Goal: Task Accomplishment & Management: Manage account settings

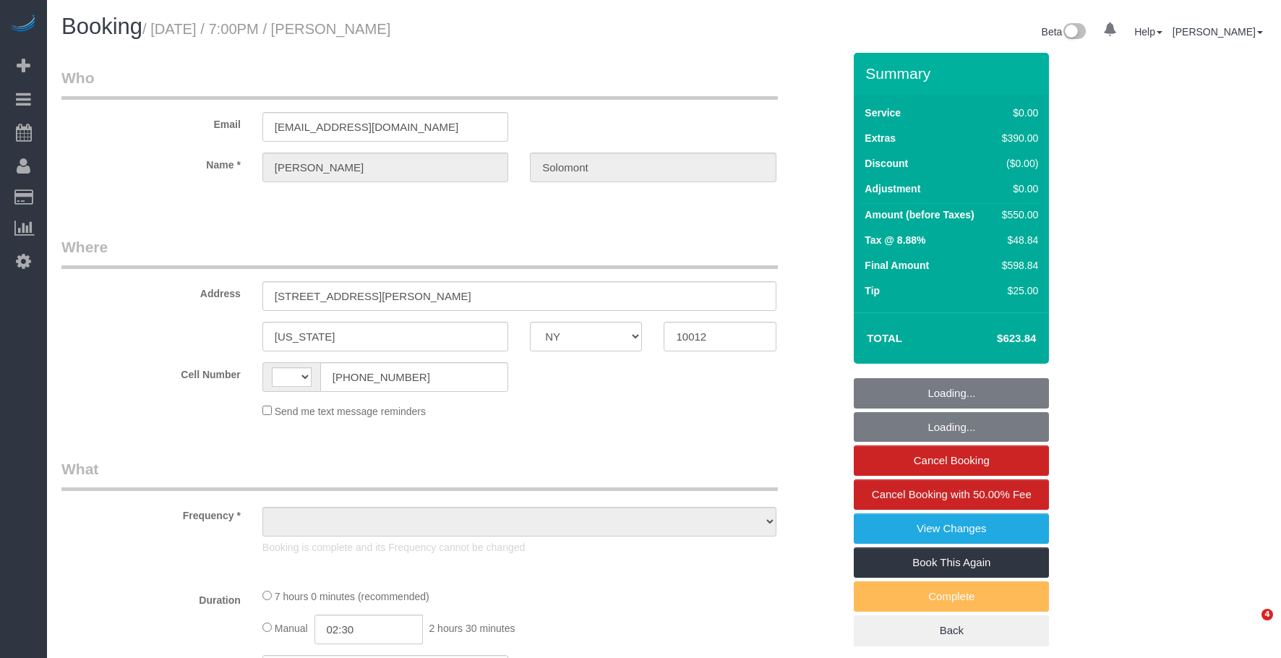
select select "NY"
select select "object:459"
select select "string:[GEOGRAPHIC_DATA]"
select select "string:stripe-pm_1S4eHK4VGloSiKo768nkC31s"
select select "spot1"
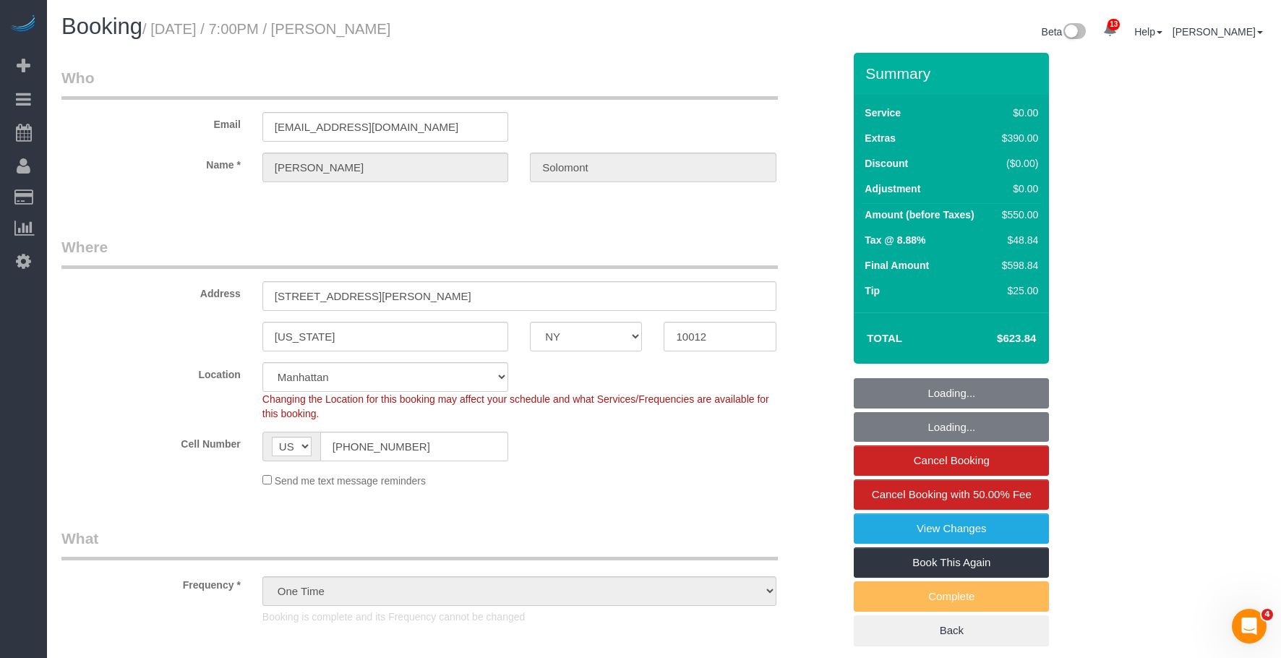
select select "1"
select select "number:56"
select select "number:90"
select select "number:15"
select select "number:7"
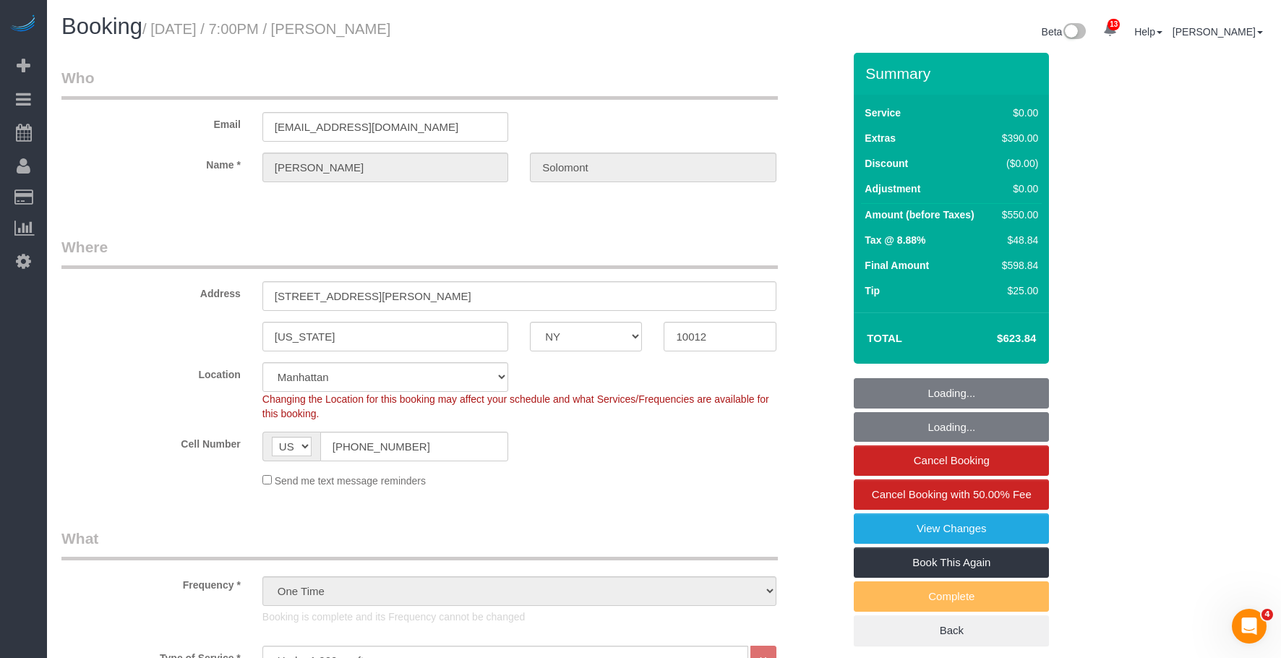
select select "object:1433"
select select "1"
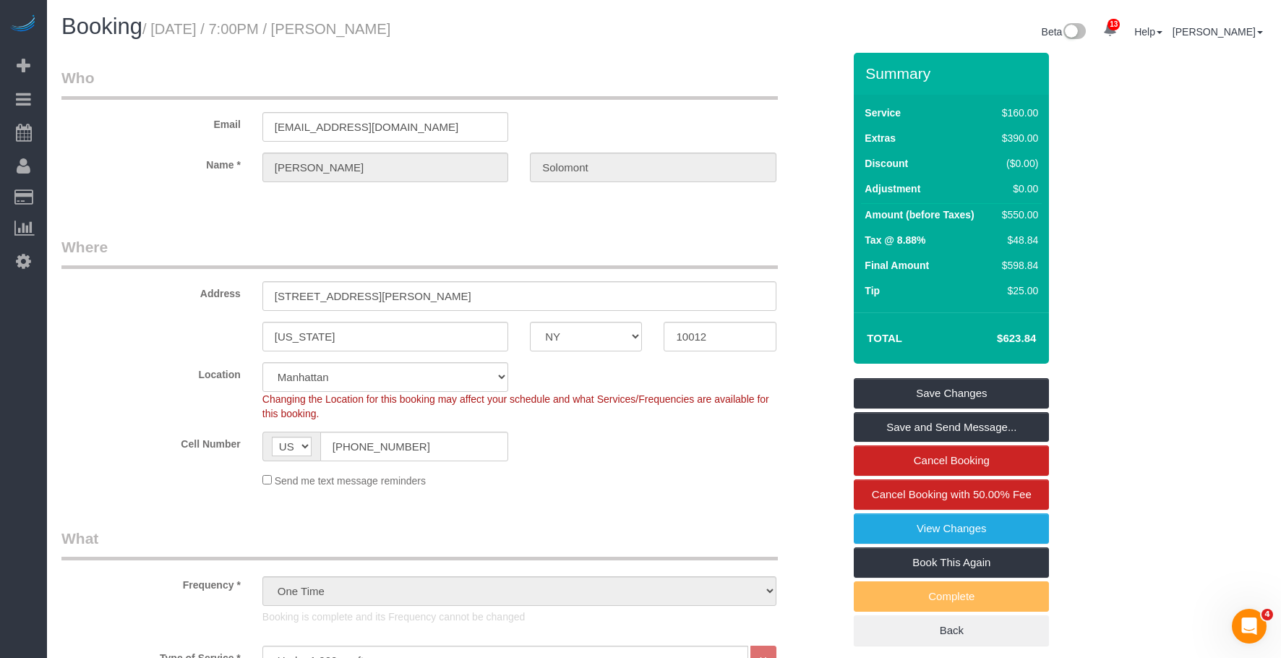
click at [505, 240] on legend "Where" at bounding box center [419, 252] width 717 height 33
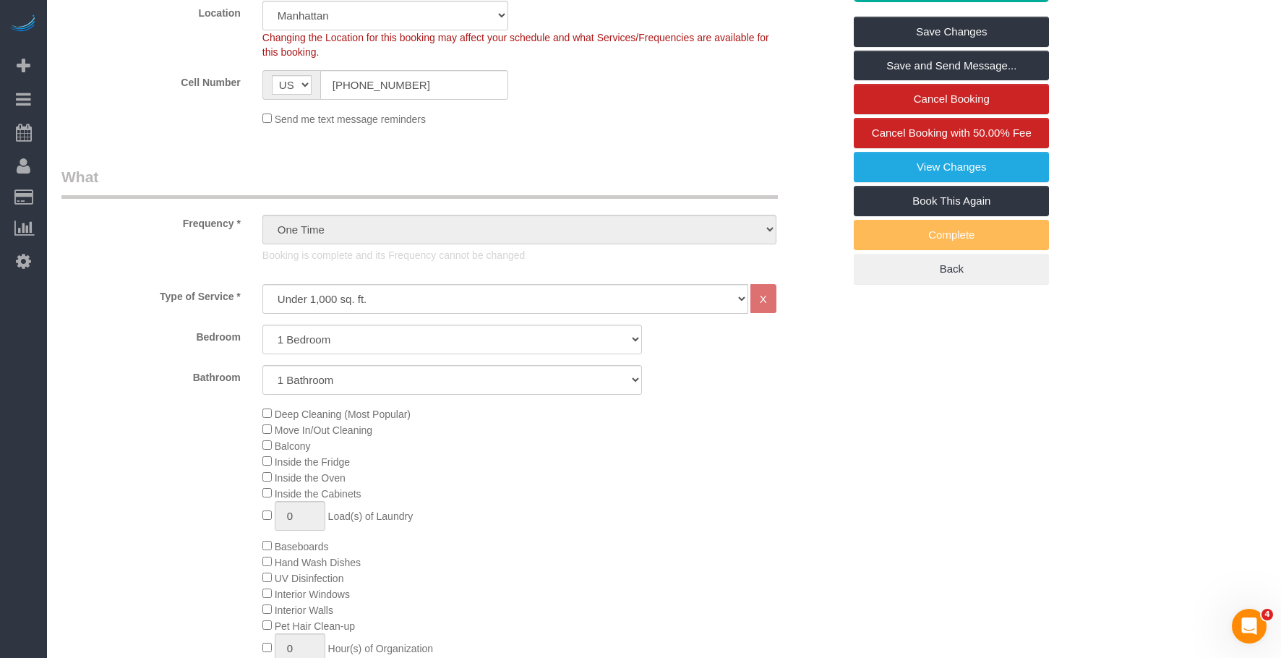
scroll to position [723, 0]
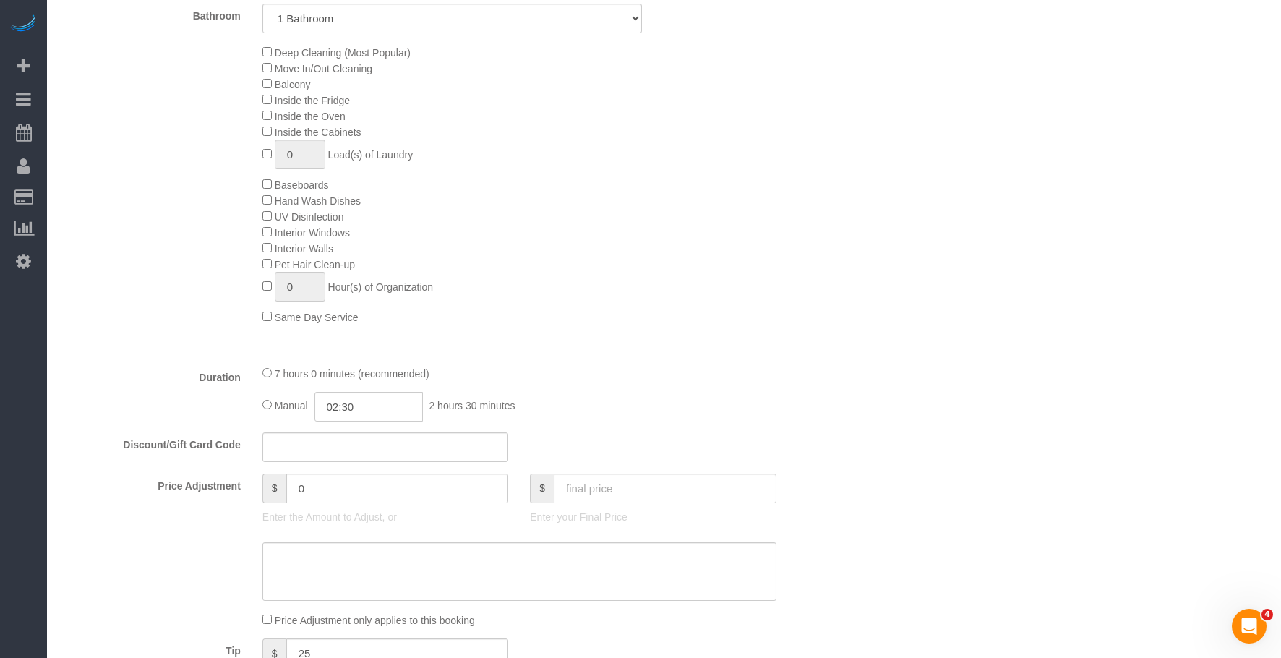
click at [630, 222] on div "Deep Cleaning (Most Popular) Move In/Out Cleaning Balcony Inside the Fridge Ins…" at bounding box center [553, 184] width 602 height 281
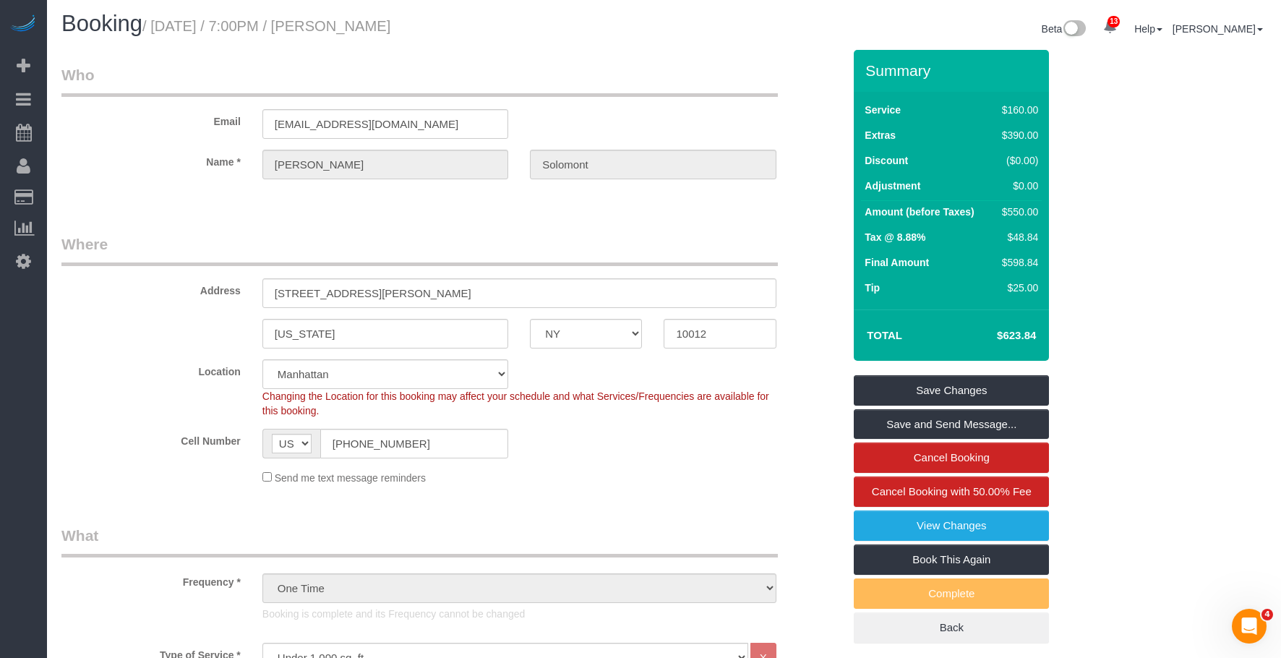
scroll to position [0, 0]
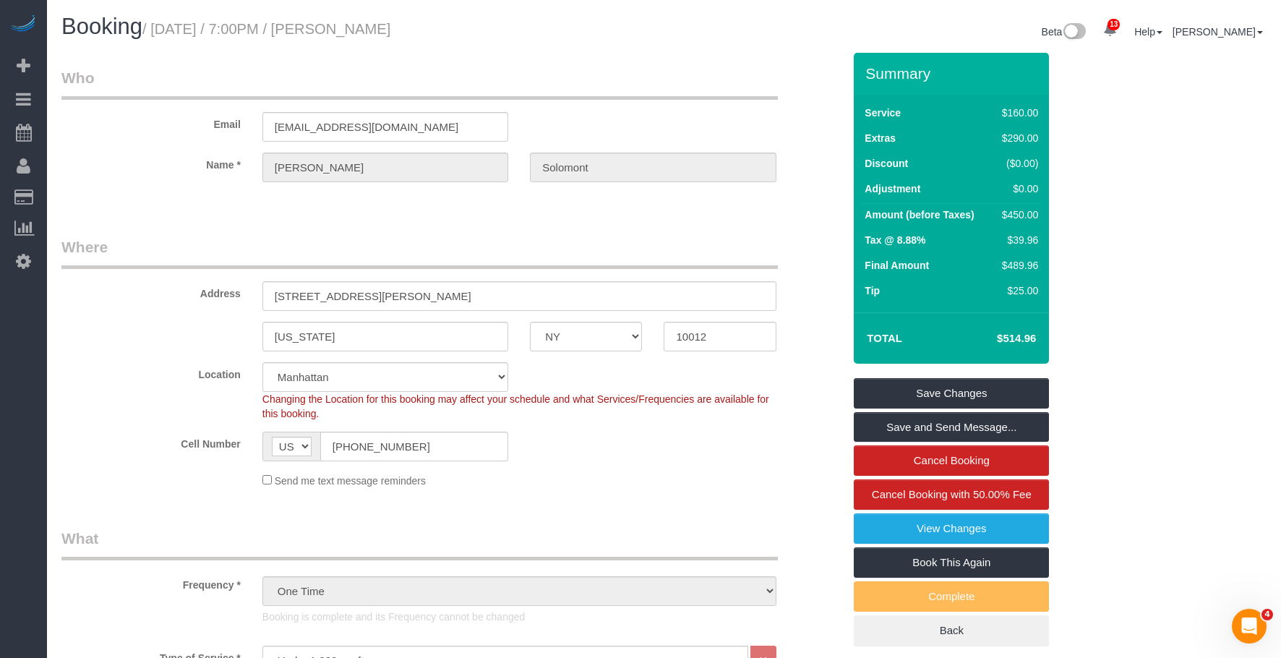
drag, startPoint x: 520, startPoint y: 59, endPoint x: 534, endPoint y: 23, distance: 38.7
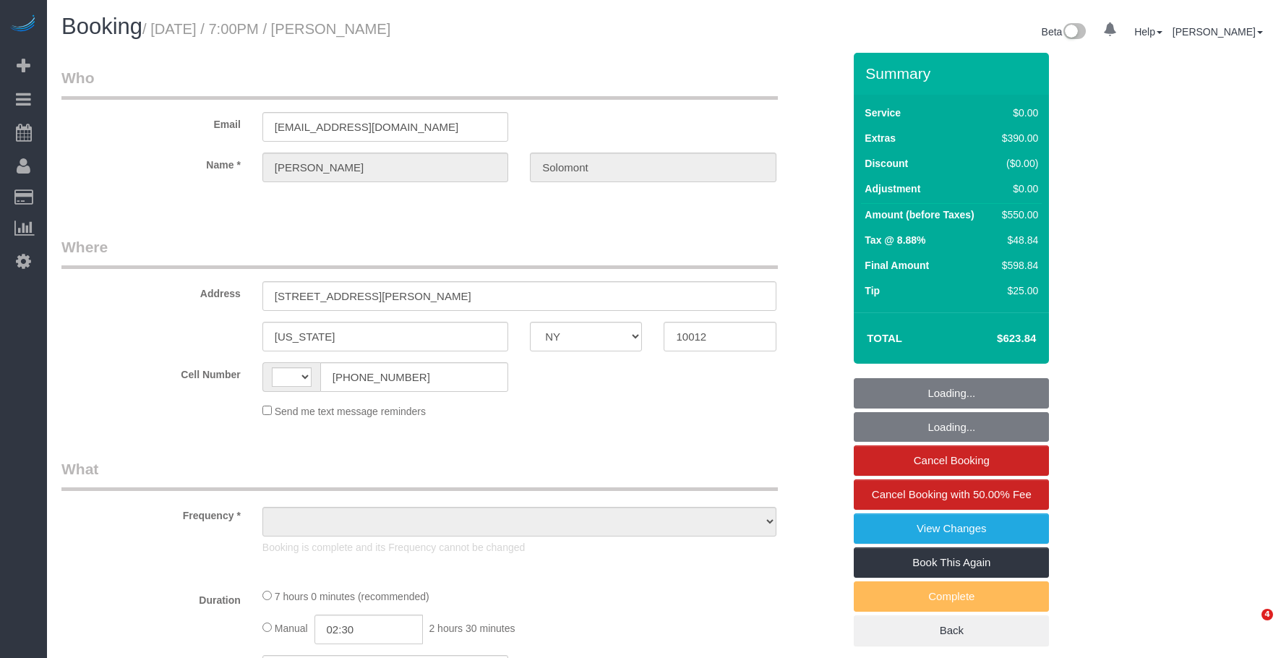
select select "NY"
select select "string:[GEOGRAPHIC_DATA]"
select select "1"
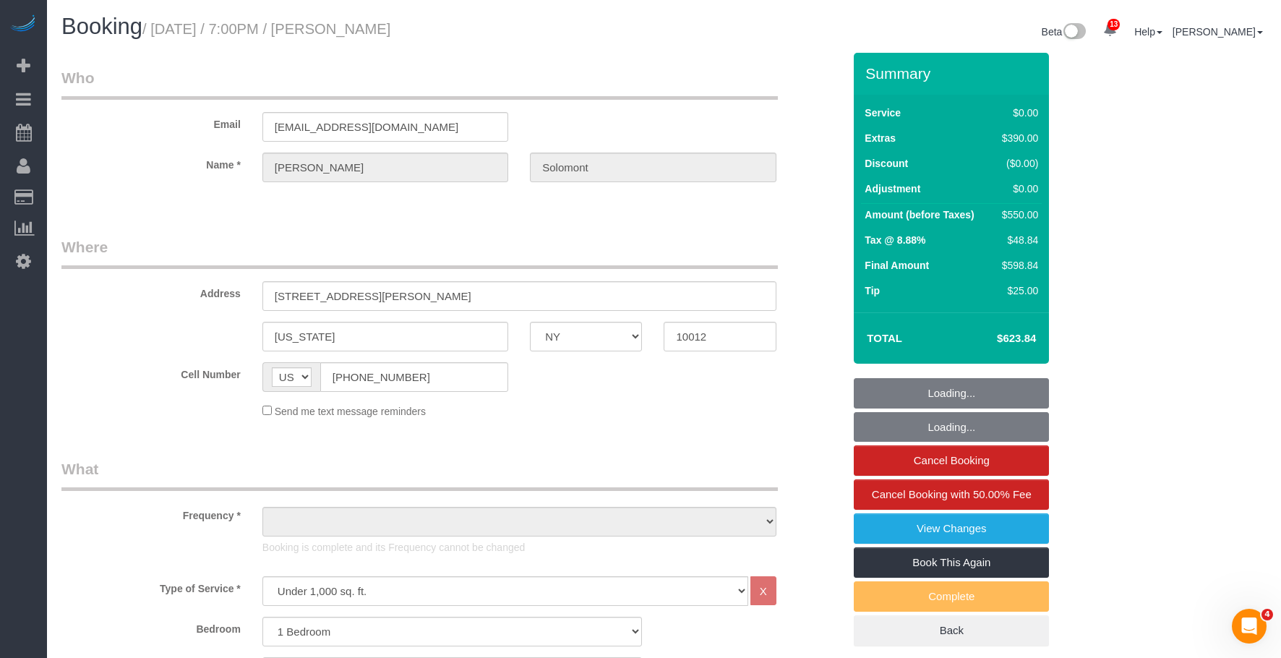
click at [604, 236] on legend "Where" at bounding box center [419, 252] width 717 height 33
select select "string:stripe-pm_1S4eHK4VGloSiKo768nkC31s"
select select "number:56"
select select "number:90"
select select "number:15"
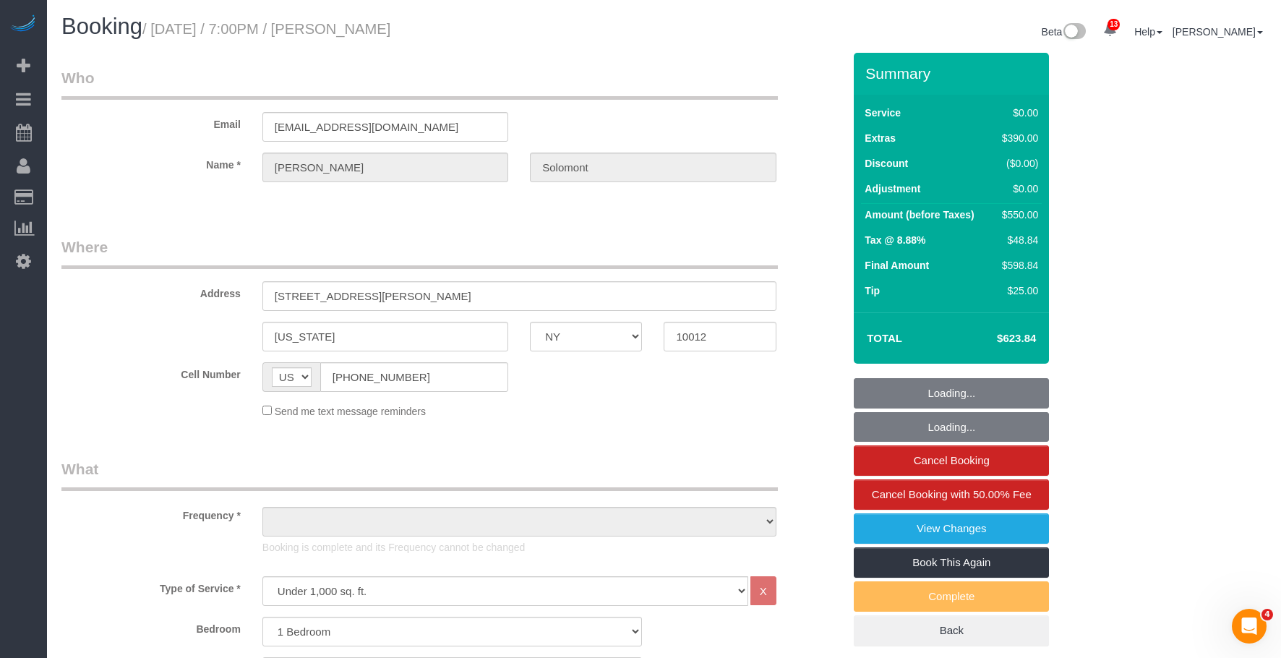
select select "number:7"
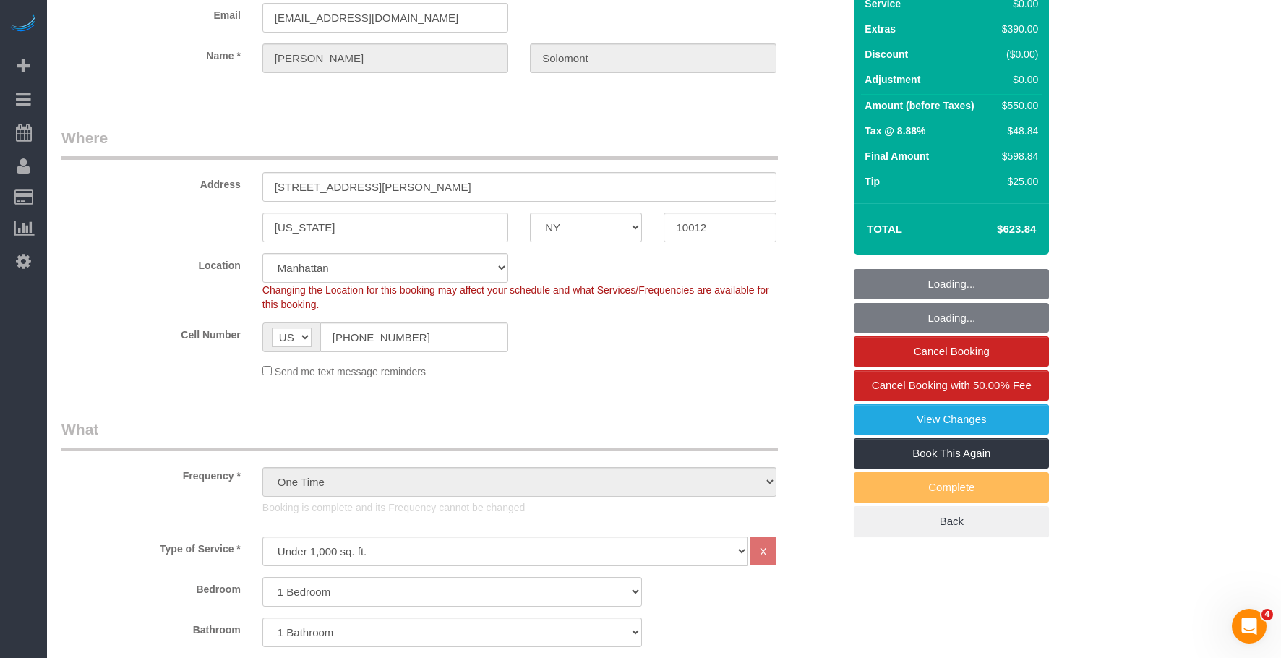
select select "object:1426"
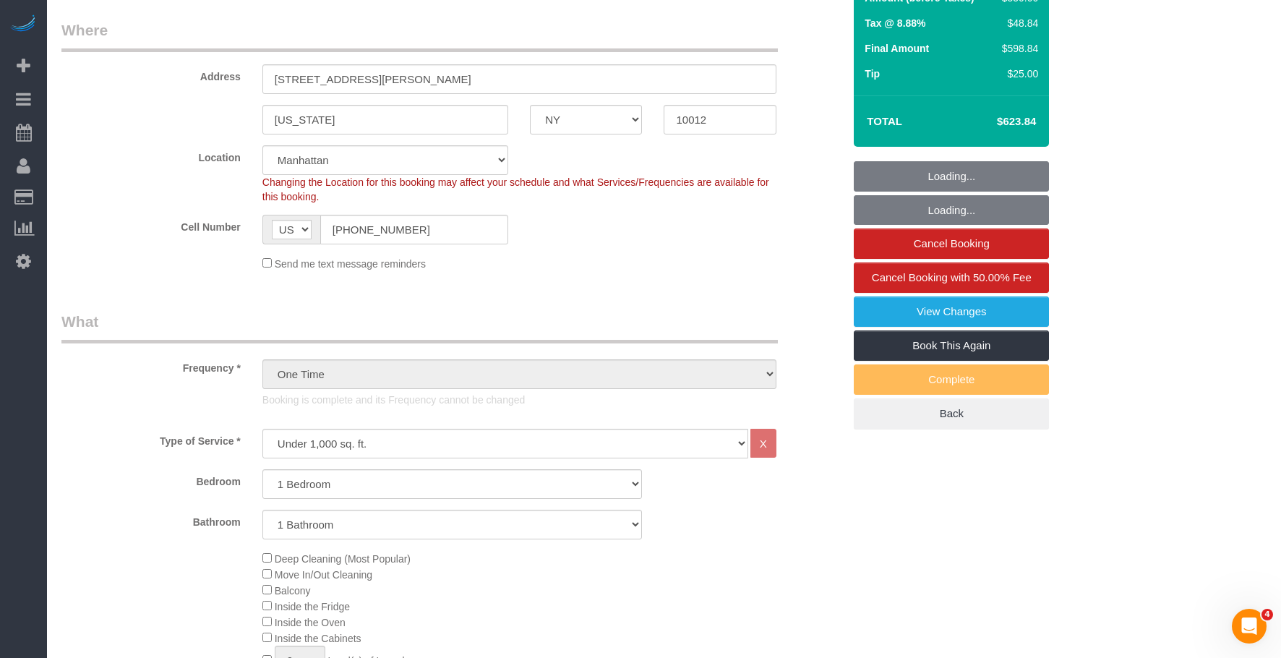
select select "spot1"
select select "1"
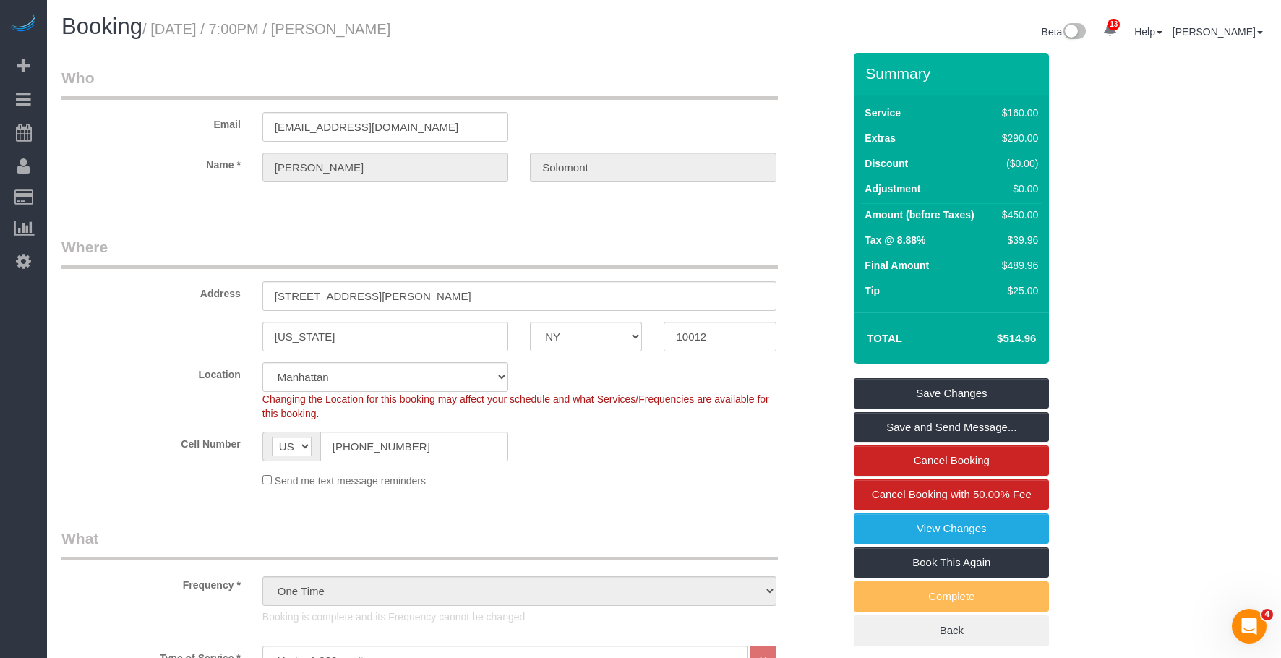
drag, startPoint x: 201, startPoint y: 36, endPoint x: 774, endPoint y: 260, distance: 614.7
click at [546, 40] on div "Booking / [DATE] / 7:00PM / [PERSON_NAME]" at bounding box center [358, 29] width 614 height 31
copy small "[DATE] / 7:00PM / [PERSON_NAME]"
click at [962, 397] on link "Save Changes" at bounding box center [951, 393] width 195 height 30
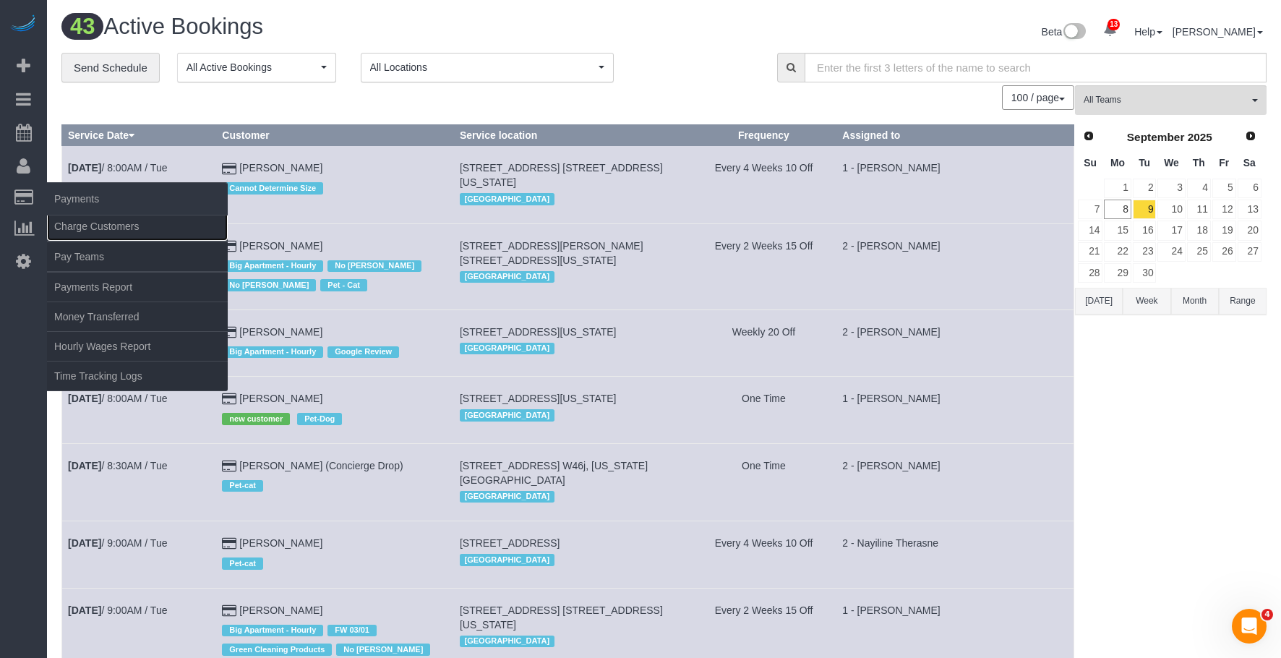
drag, startPoint x: 82, startPoint y: 221, endPoint x: 103, endPoint y: 215, distance: 21.8
click at [85, 220] on link "Charge Customers" at bounding box center [137, 226] width 181 height 29
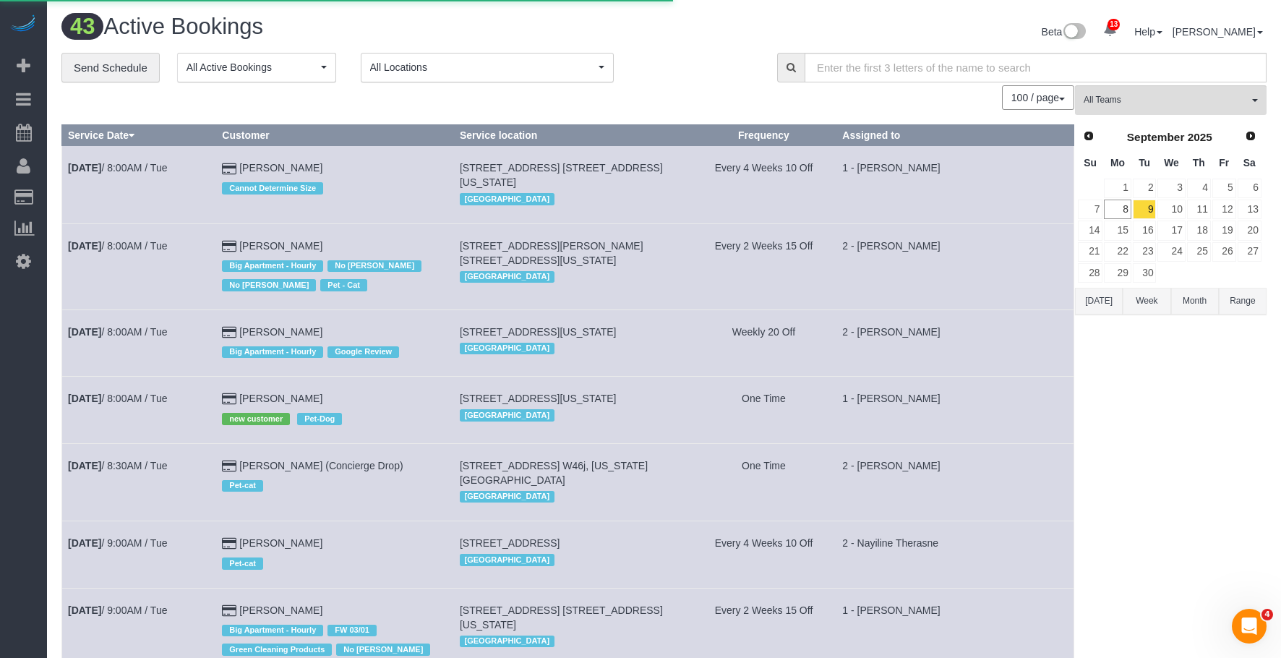
select select
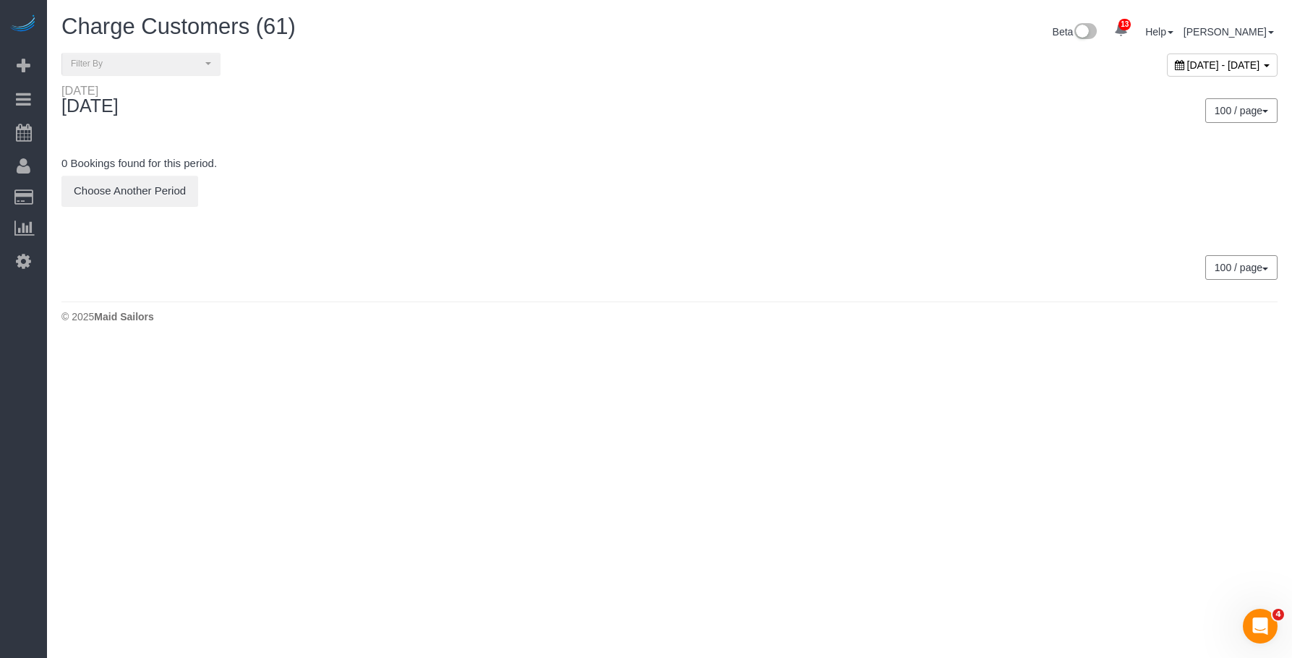
click at [759, 61] on div "[DATE] - [DATE]" at bounding box center [979, 68] width 619 height 31
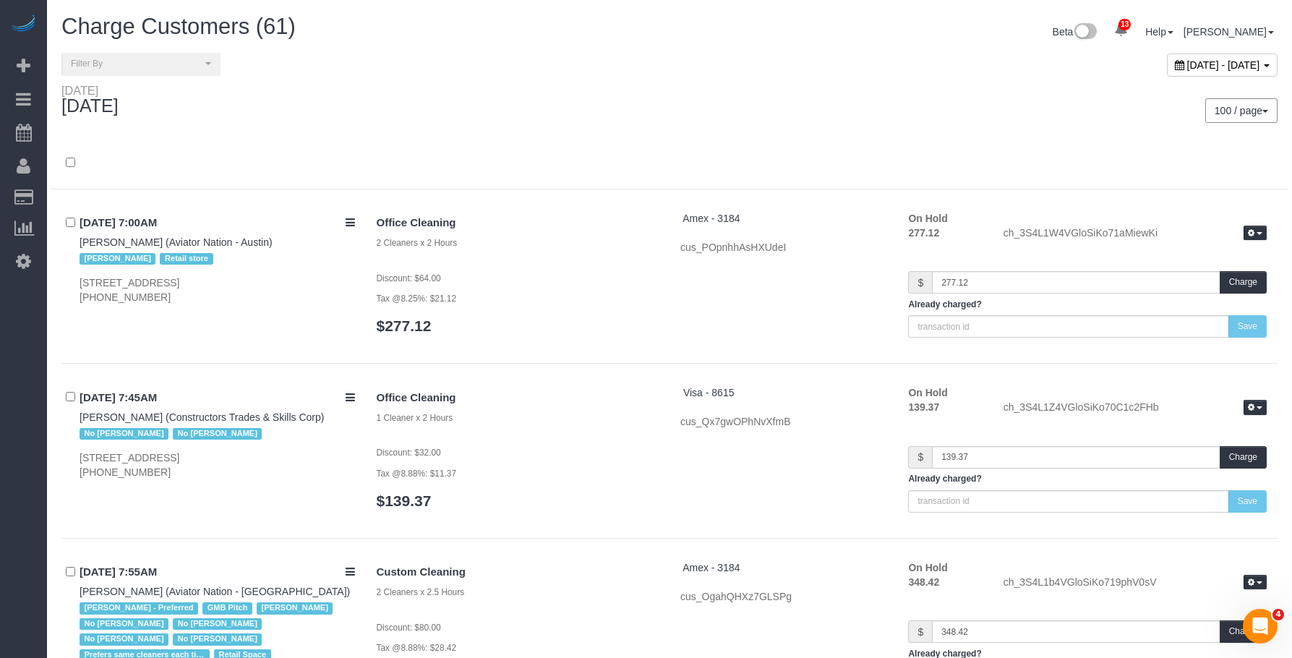
click at [1187, 61] on span "[DATE] - [DATE]" at bounding box center [1223, 65] width 73 height 12
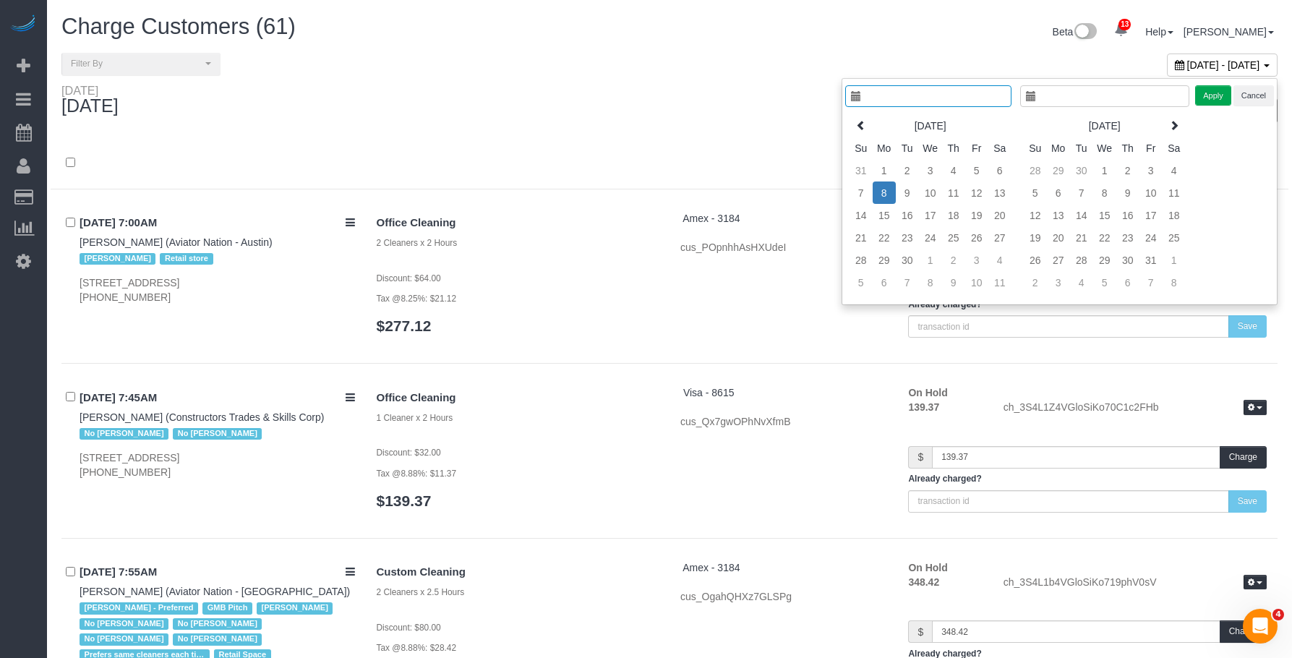
type input "**********"
click at [845, 195] on td "7" at bounding box center [850, 192] width 23 height 22
type input "**********"
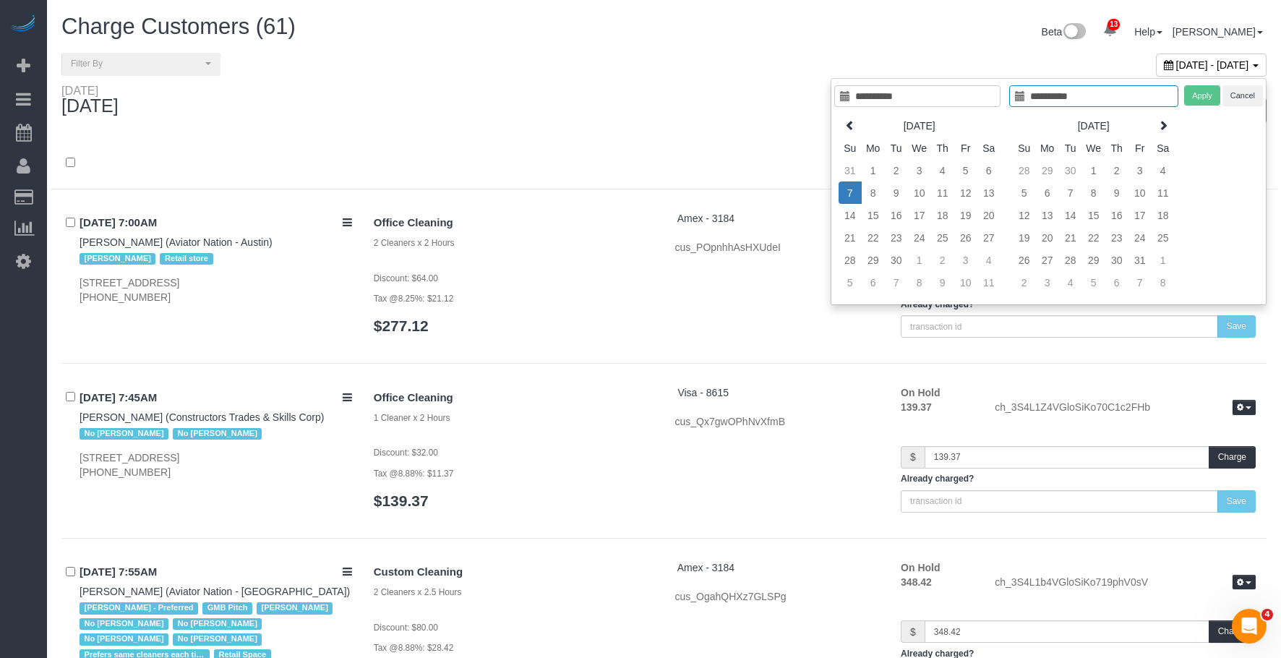
click at [845, 195] on td "7" at bounding box center [850, 192] width 23 height 22
type input "**********"
click at [1200, 95] on button "Apply" at bounding box center [1202, 95] width 36 height 21
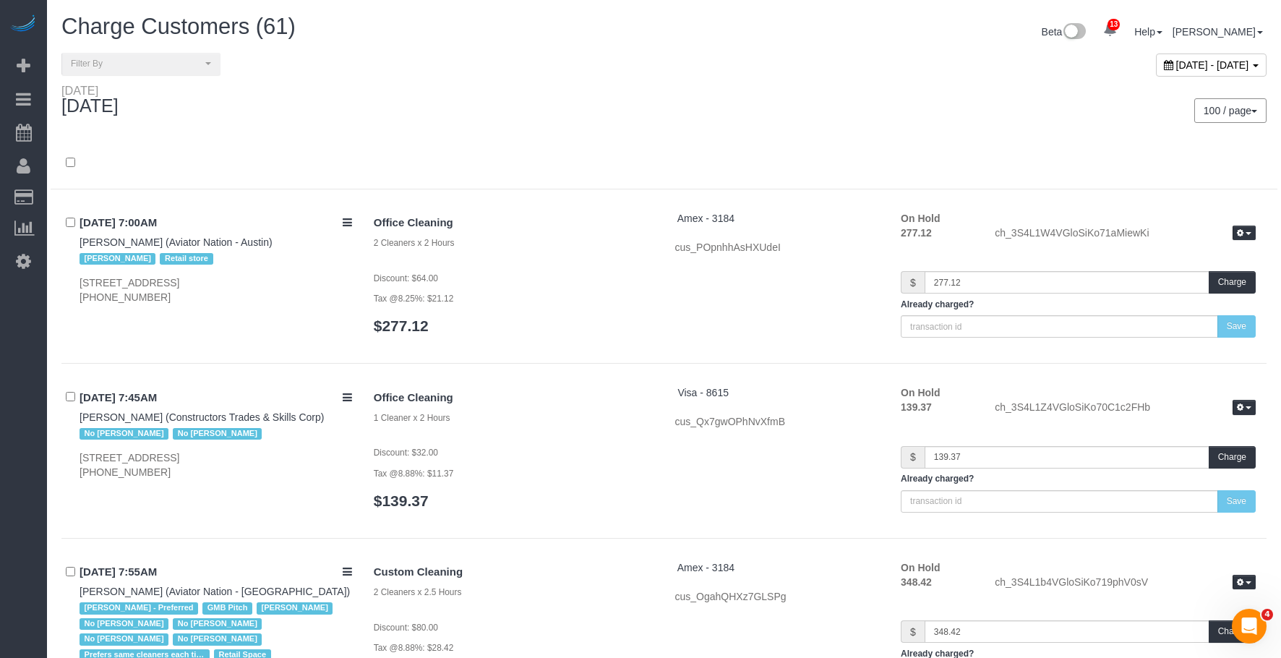
click at [754, 120] on div "100 / page 10 / page 20 / page 30 / page 40 / page 50 / page 100 / page" at bounding box center [971, 110] width 592 height 25
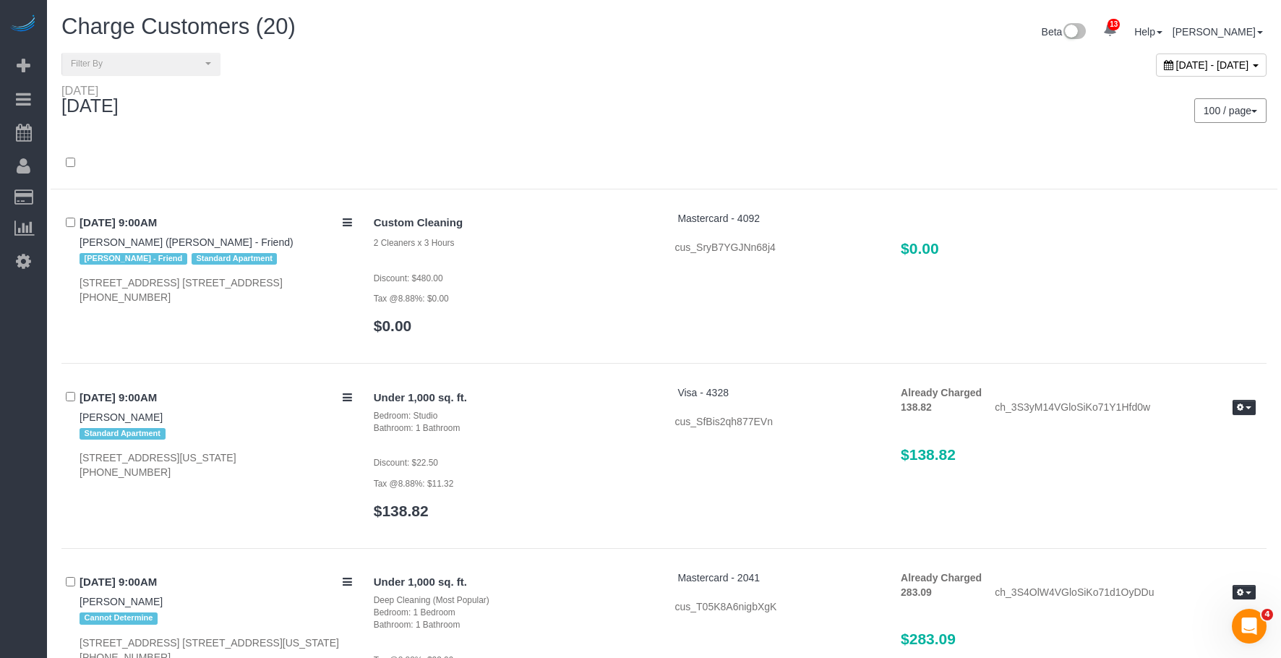
scroll to position [3372, 0]
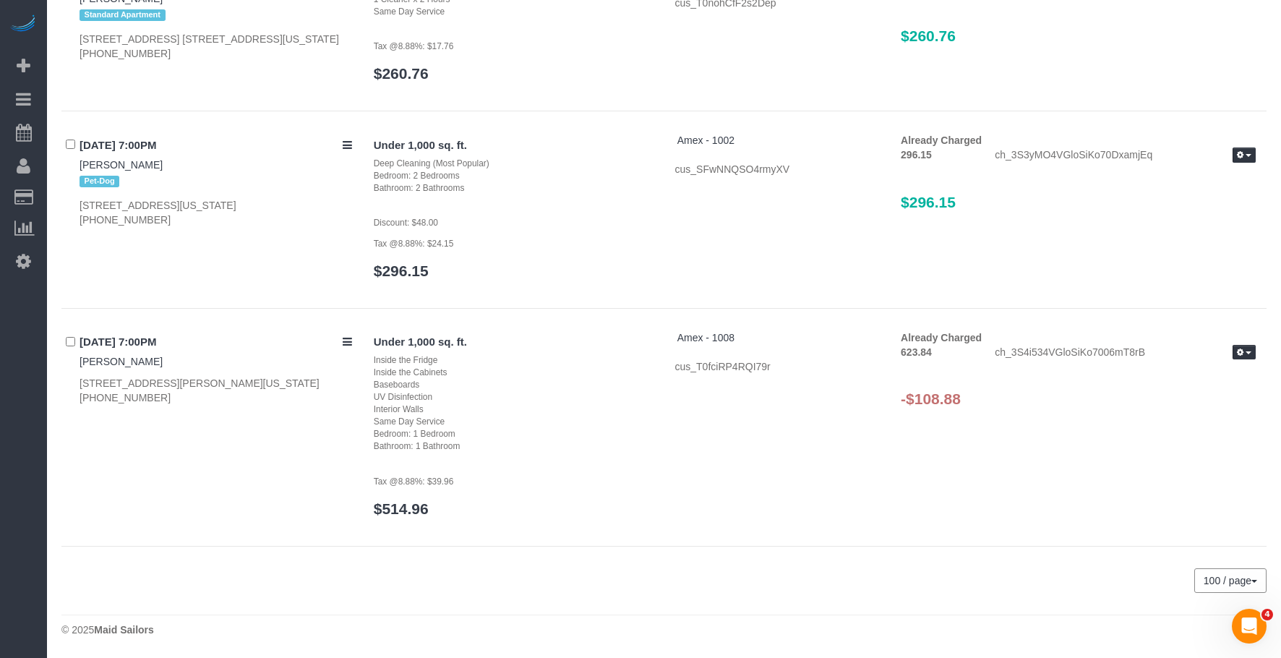
drag, startPoint x: 915, startPoint y: 400, endPoint x: 976, endPoint y: 401, distance: 60.7
click at [976, 401] on h3 "-$108.88" at bounding box center [1078, 398] width 355 height 17
copy h3 "108.88"
click at [1247, 350] on button "button" at bounding box center [1244, 352] width 23 height 15
click at [1184, 379] on link "Refund" at bounding box center [1198, 376] width 114 height 19
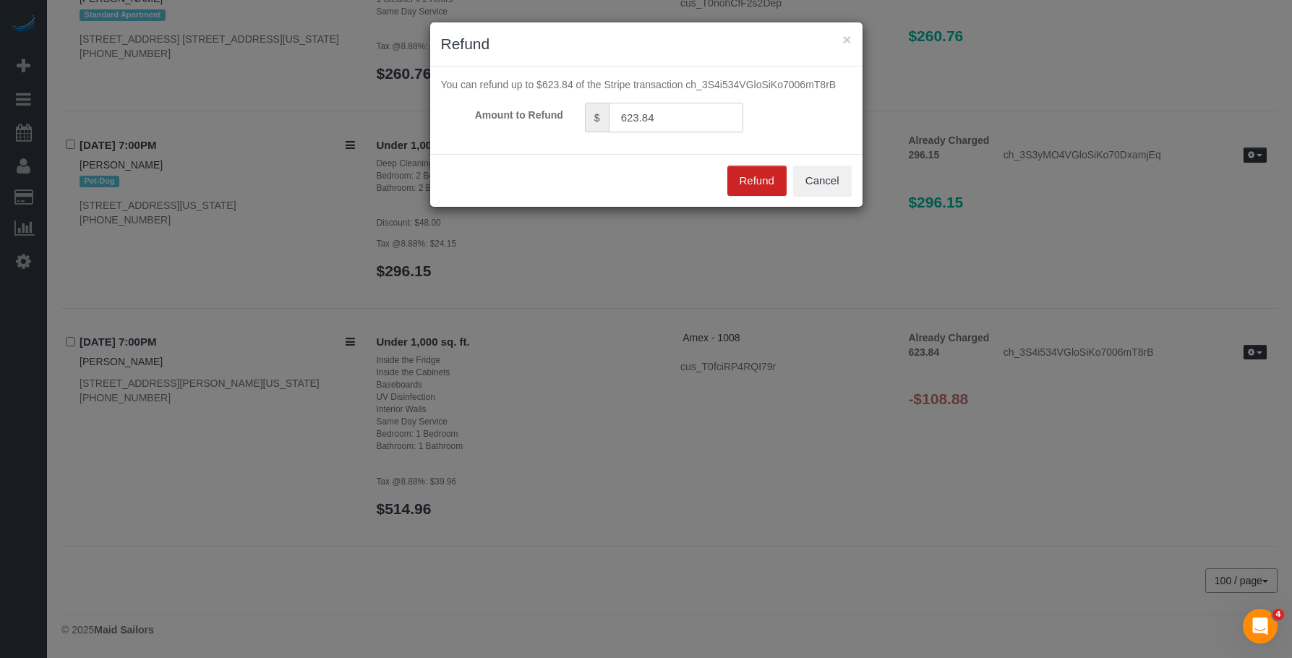
drag, startPoint x: 678, startPoint y: 113, endPoint x: 497, endPoint y: 118, distance: 180.1
click at [487, 112] on div "Amount to Refund $ 623.84" at bounding box center [646, 118] width 432 height 30
paste input "108.88"
type input "108.88"
click at [743, 170] on button "Refund" at bounding box center [756, 181] width 59 height 30
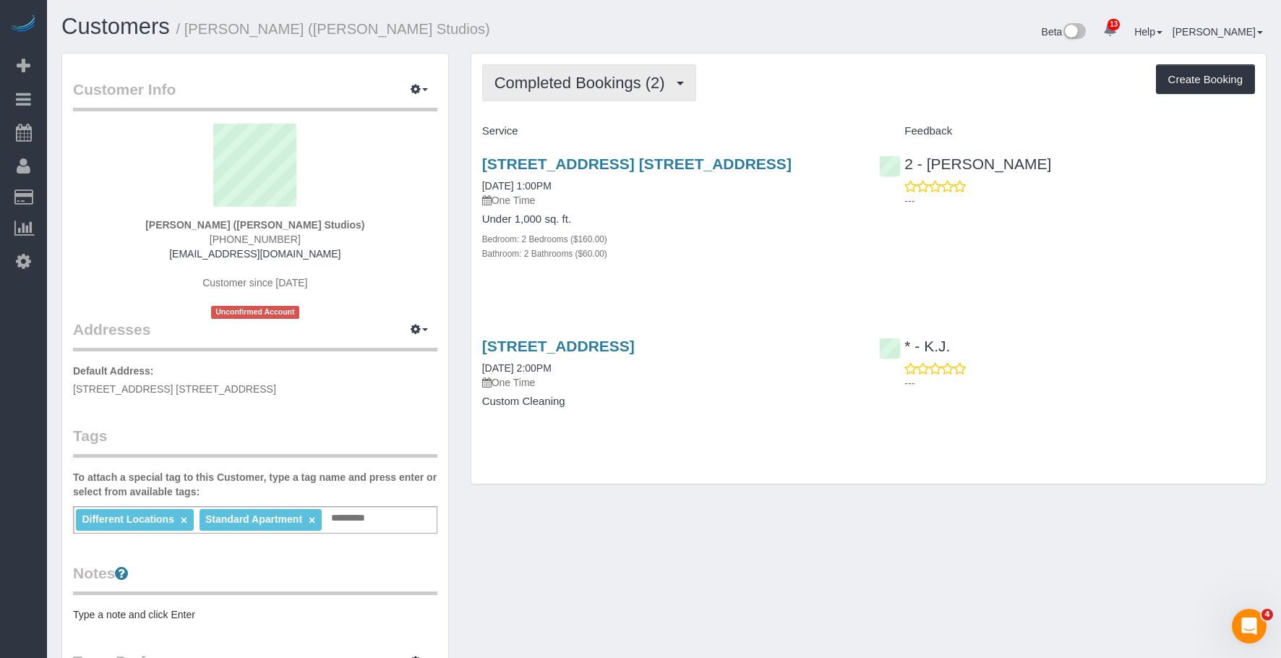
click at [576, 66] on button "Completed Bookings (2)" at bounding box center [589, 82] width 214 height 37
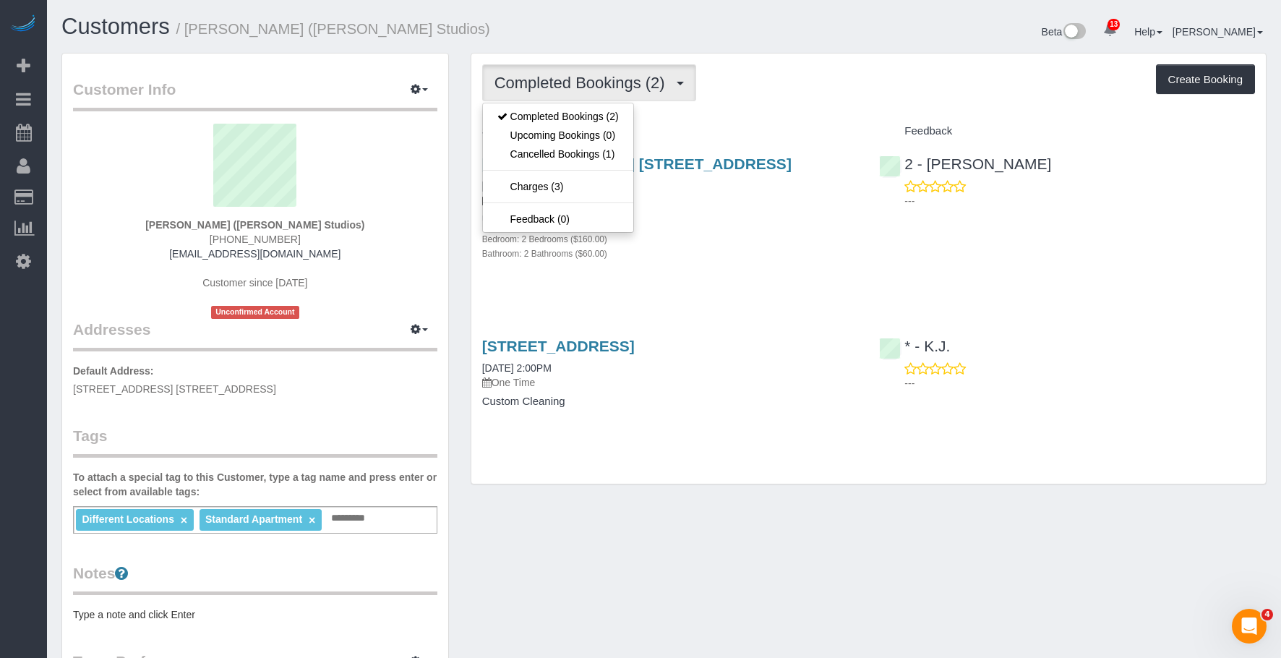
click at [751, 230] on div "Under 1,000 sq. ft. Bedroom: 2 Bedrooms ($160.00) Bathroom: 2 Bathrooms ($60.00)" at bounding box center [670, 236] width 376 height 47
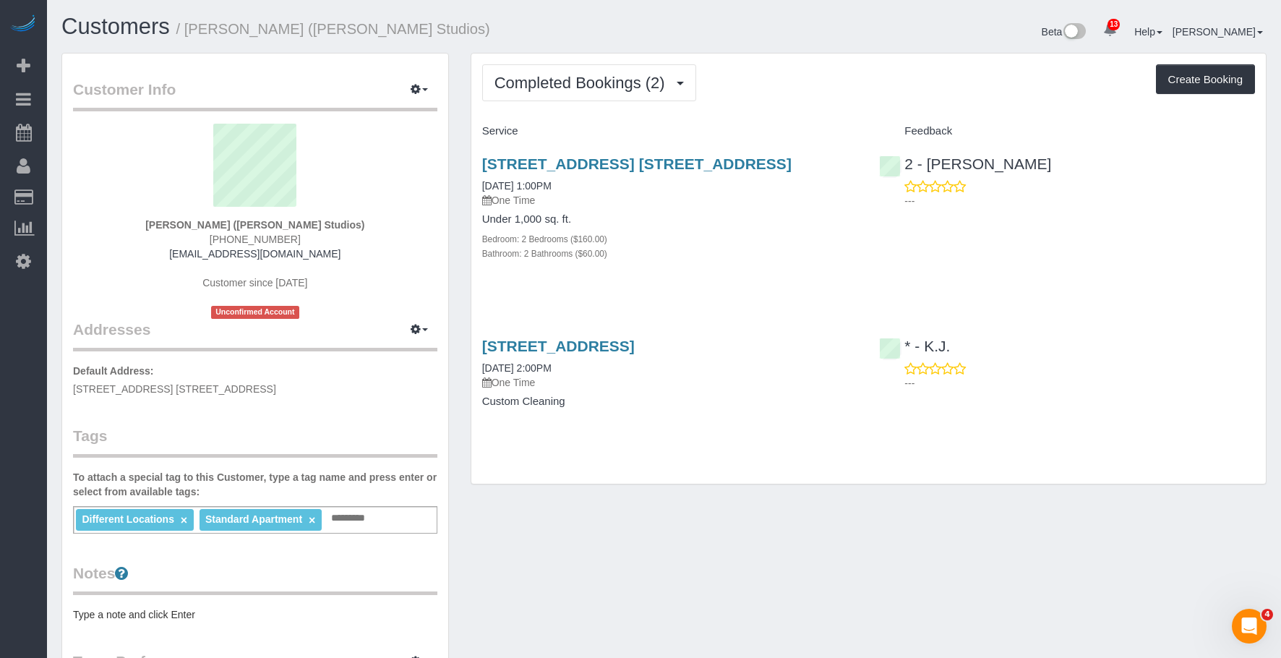
drag, startPoint x: 298, startPoint y: 243, endPoint x: 325, endPoint y: 241, distance: 27.6
click at [325, 241] on div "Deirdre Poe-Sanders (Sanders Studios) (917) 771-4922 dlpevel55@gmail.com Custom…" at bounding box center [255, 221] width 364 height 195
copy span "(917) 771-4922"
